Goal: Navigation & Orientation: Find specific page/section

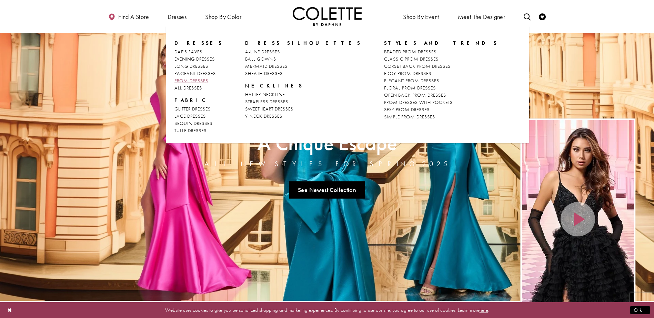
click at [195, 79] on span "PROM DRESSES" at bounding box center [191, 81] width 34 height 6
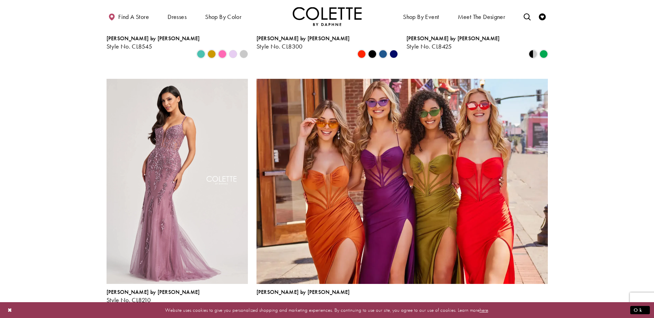
scroll to position [1413, 0]
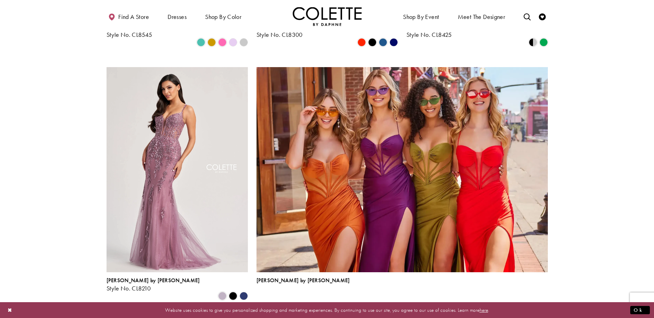
click at [315, 315] on span "2" at bounding box center [315, 318] width 3 height 7
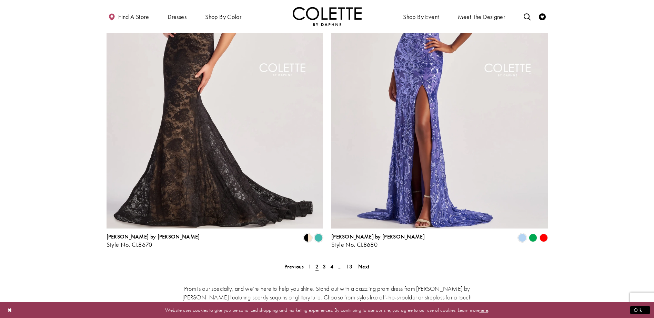
scroll to position [1314, 0]
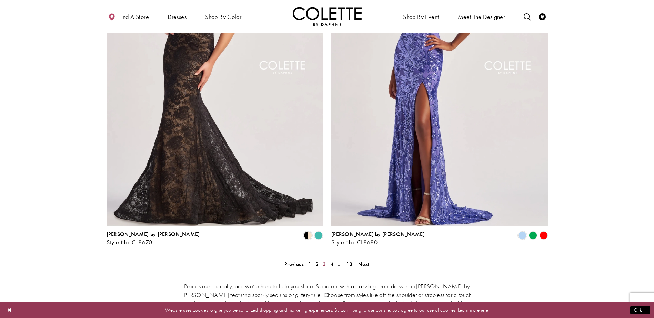
click at [323, 261] on span "3" at bounding box center [324, 264] width 3 height 7
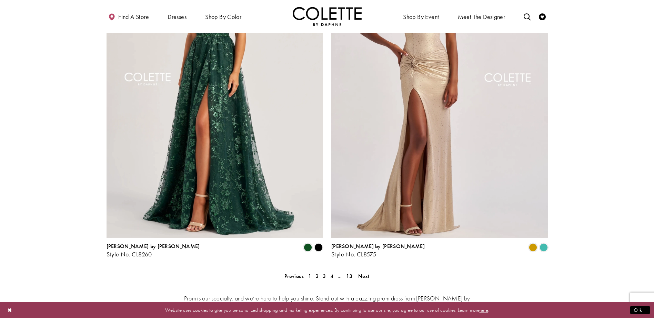
scroll to position [1314, 0]
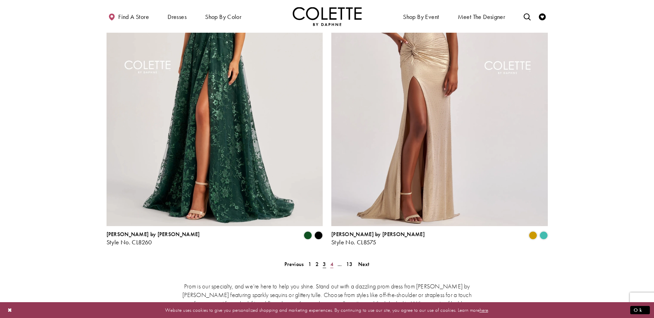
click at [332, 261] on span "4" at bounding box center [331, 264] width 3 height 7
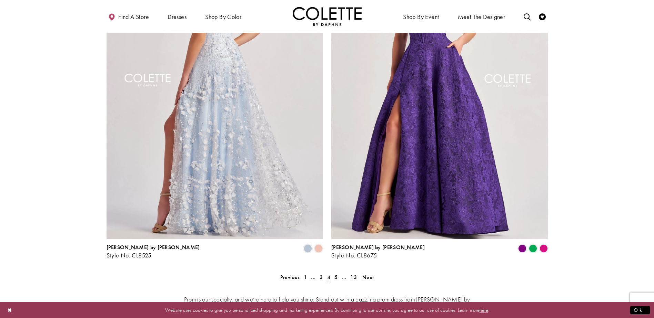
scroll to position [1314, 0]
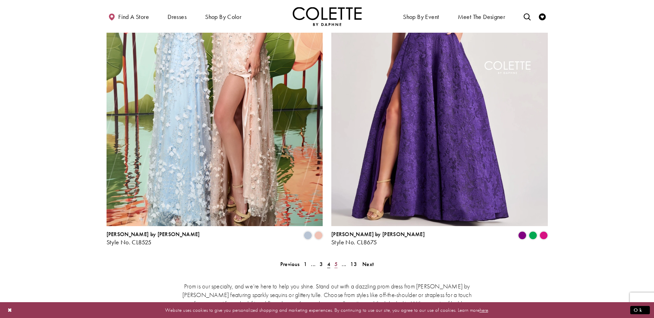
click at [335, 261] on span "5" at bounding box center [335, 264] width 3 height 7
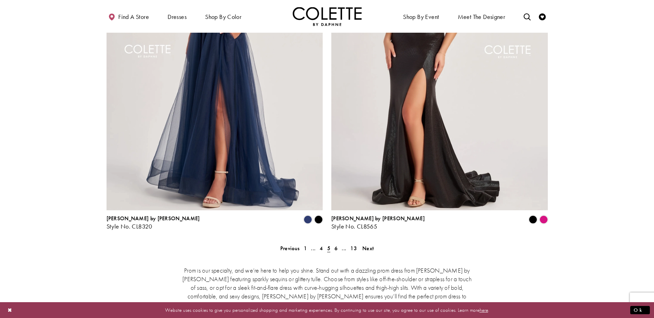
scroll to position [1349, 0]
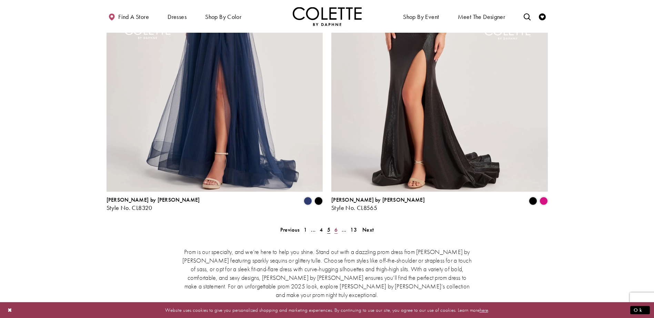
click at [336, 226] on span "6" at bounding box center [335, 229] width 3 height 7
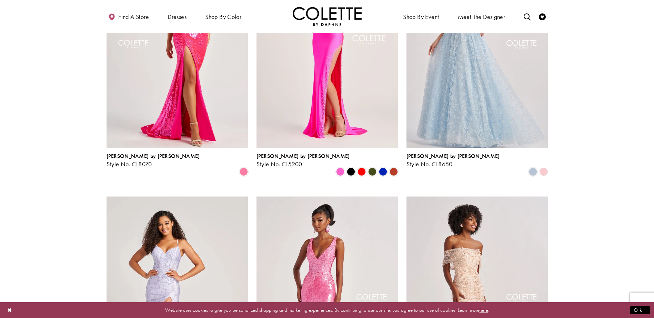
scroll to position [763, 0]
